Goal: Task Accomplishment & Management: Use online tool/utility

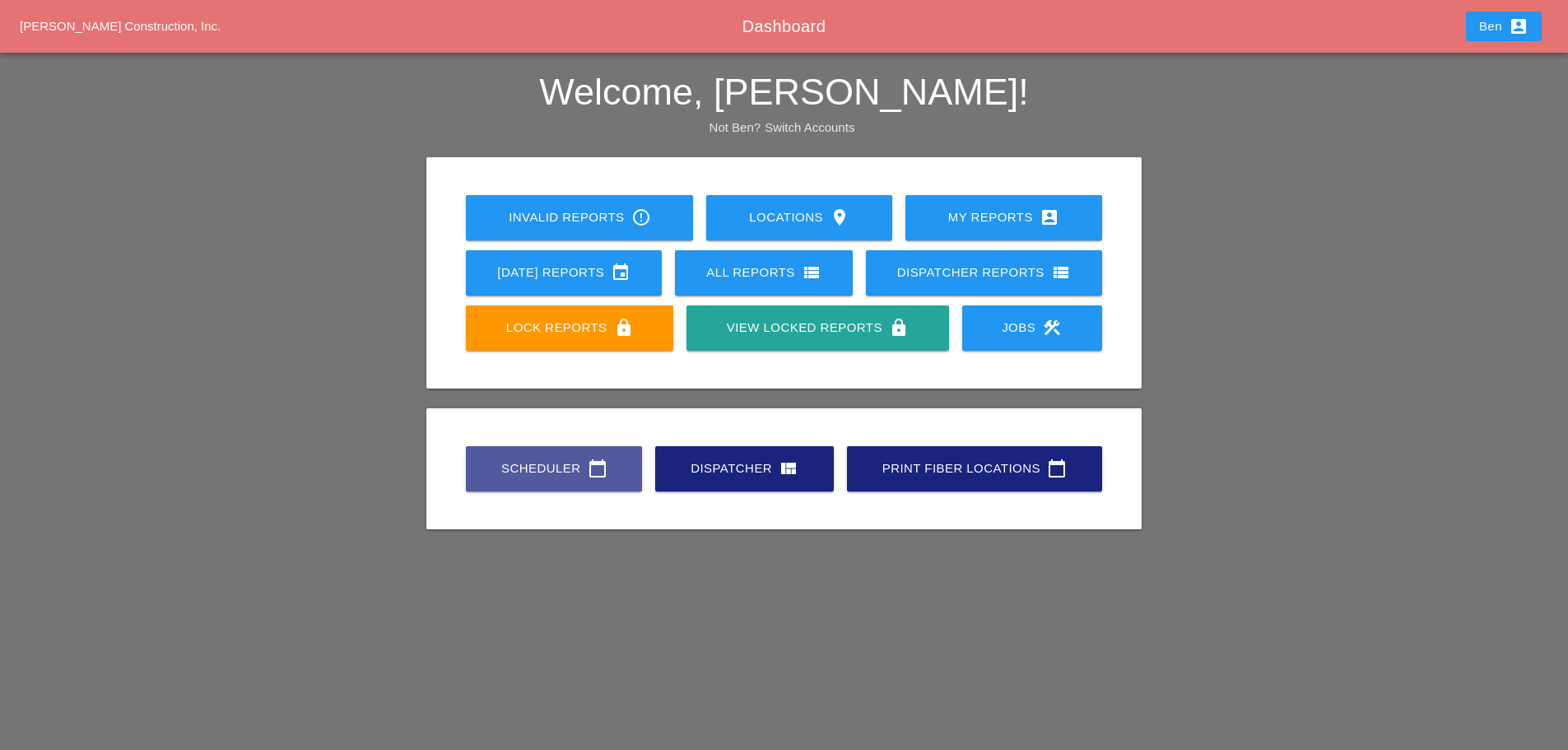
click at [542, 455] on link "Scheduler calendar_today" at bounding box center [553, 468] width 176 height 45
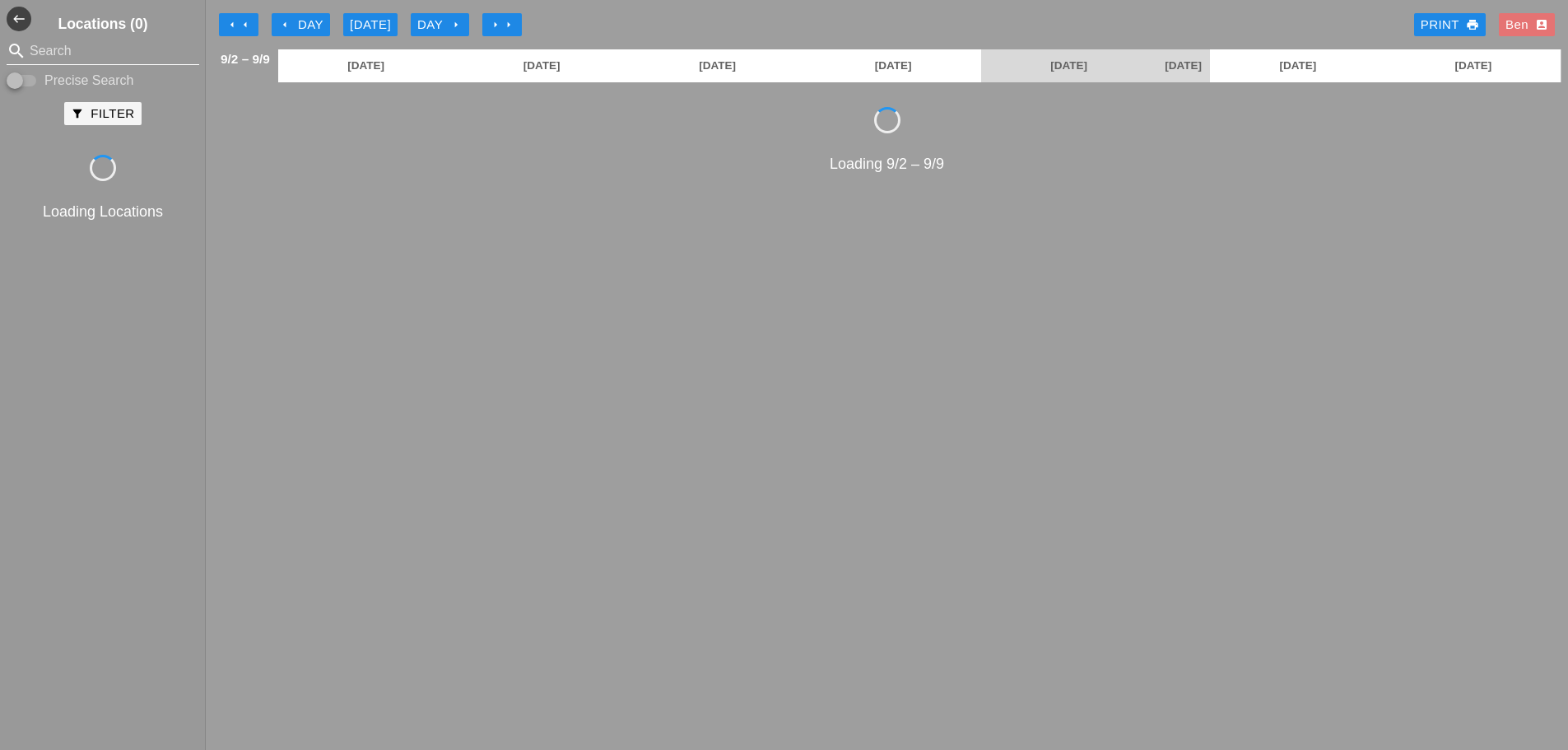
click at [103, 50] on input "Search" at bounding box center [102, 51] width 146 height 26
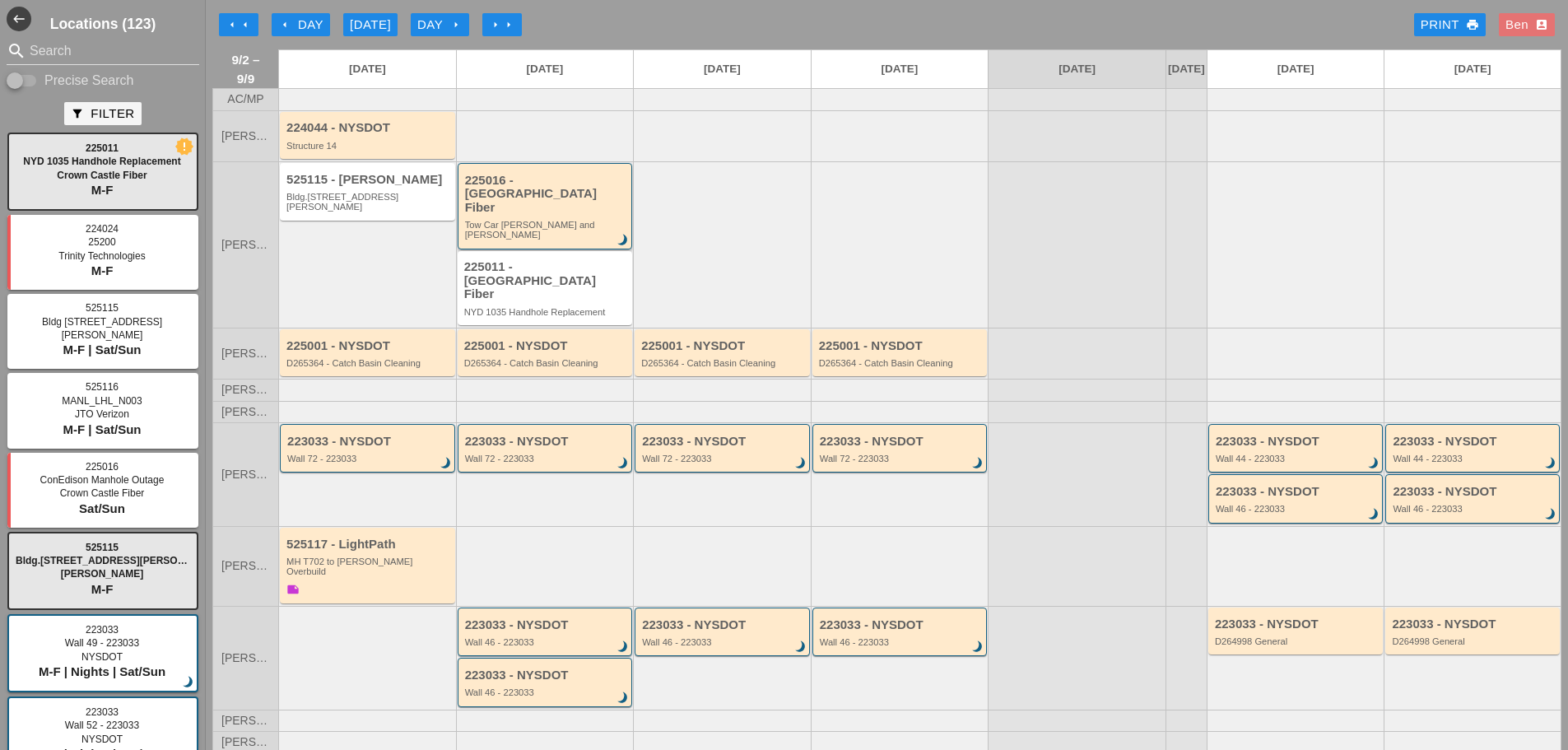
click at [550, 205] on div "225016 - [GEOGRAPHIC_DATA] Fiber" at bounding box center [546, 194] width 163 height 41
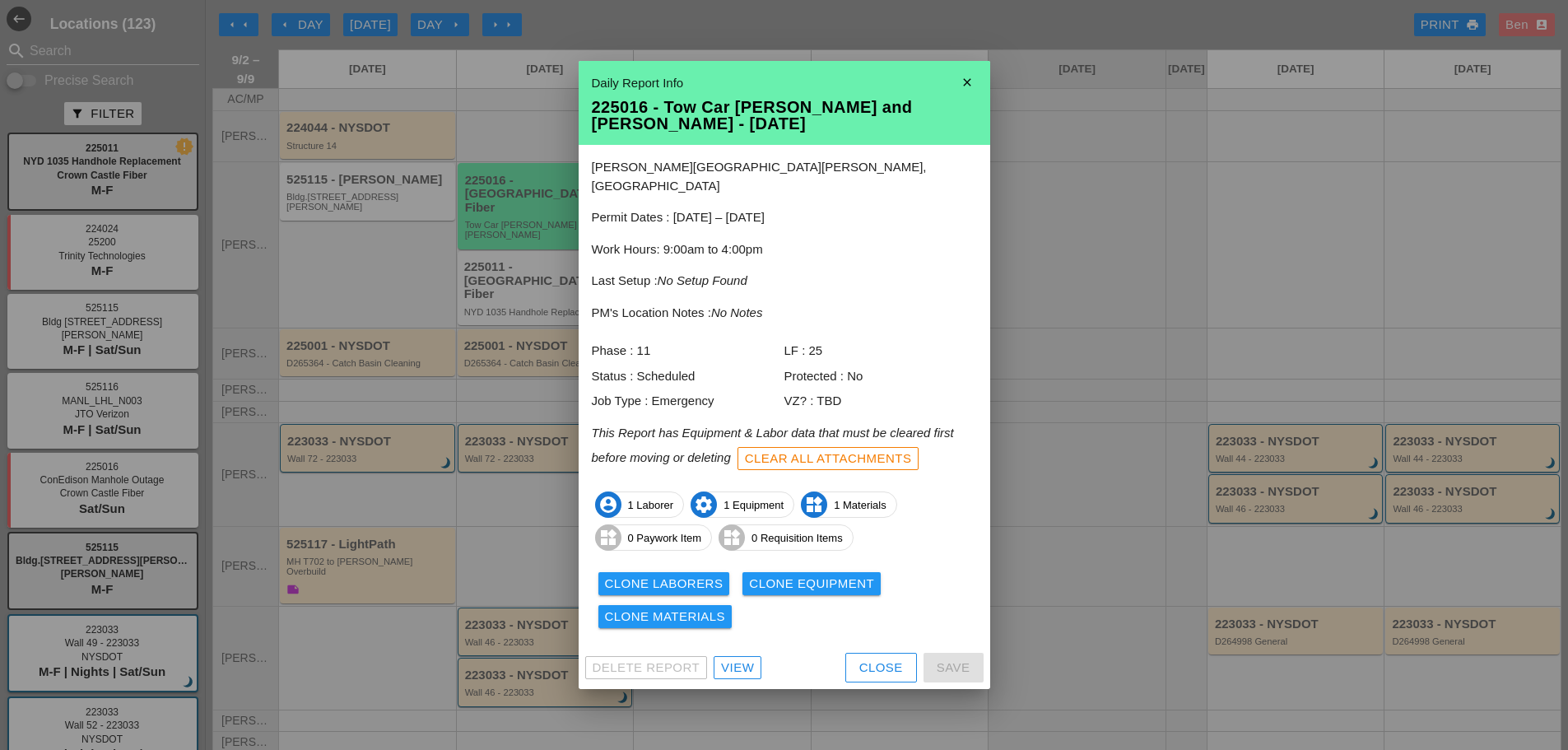
click at [1017, 250] on div at bounding box center [784, 375] width 1568 height 750
